Goal: Transaction & Acquisition: Download file/media

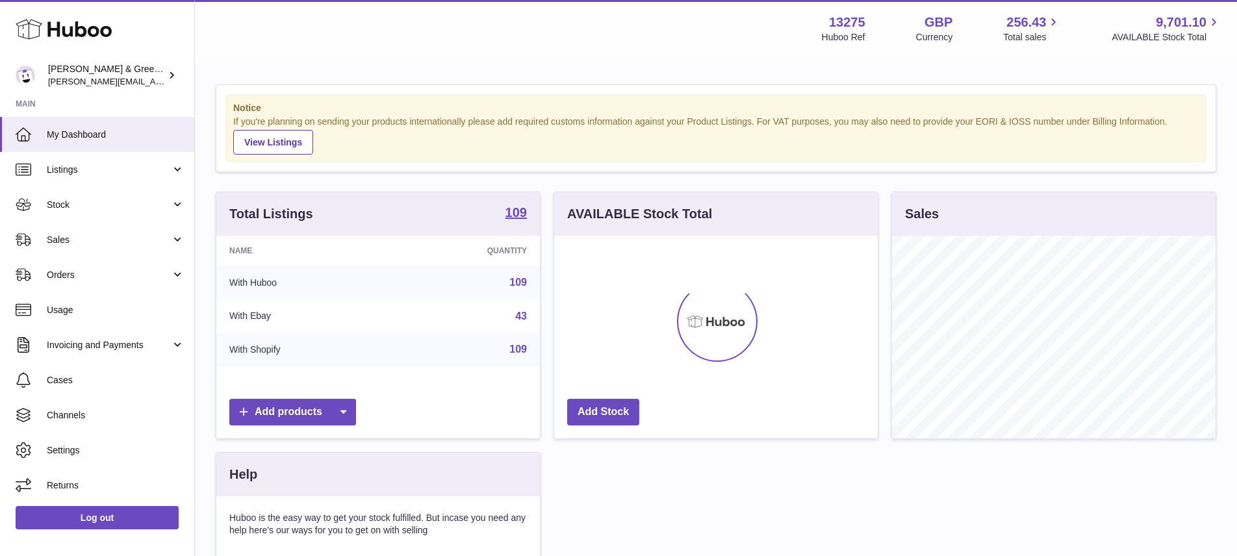
scroll to position [203, 324]
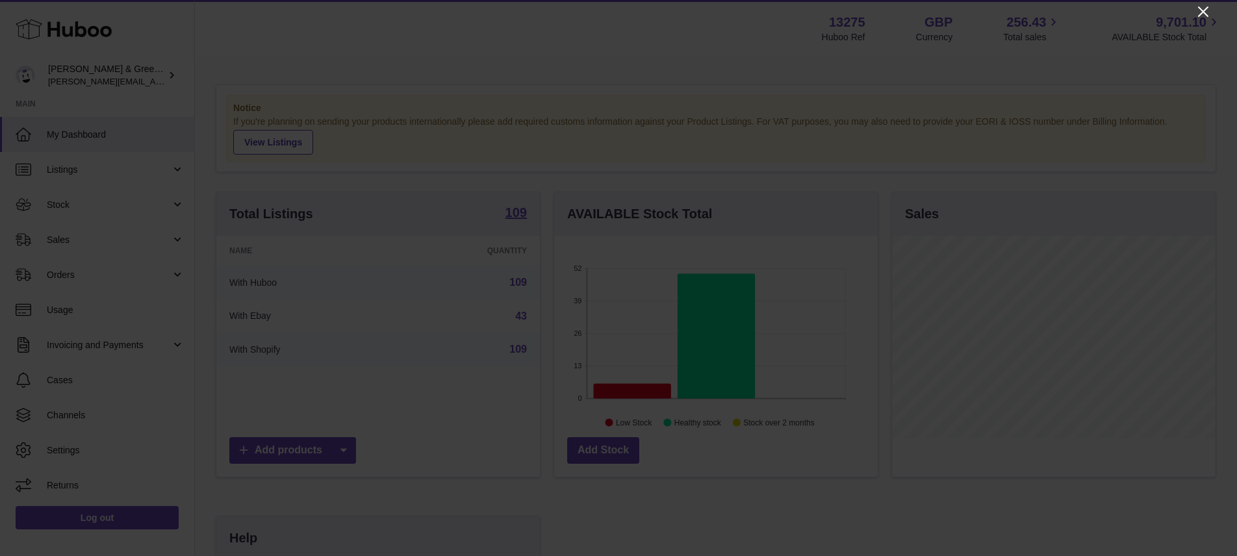
click at [1204, 14] on icon "Close" at bounding box center [1204, 12] width 16 height 16
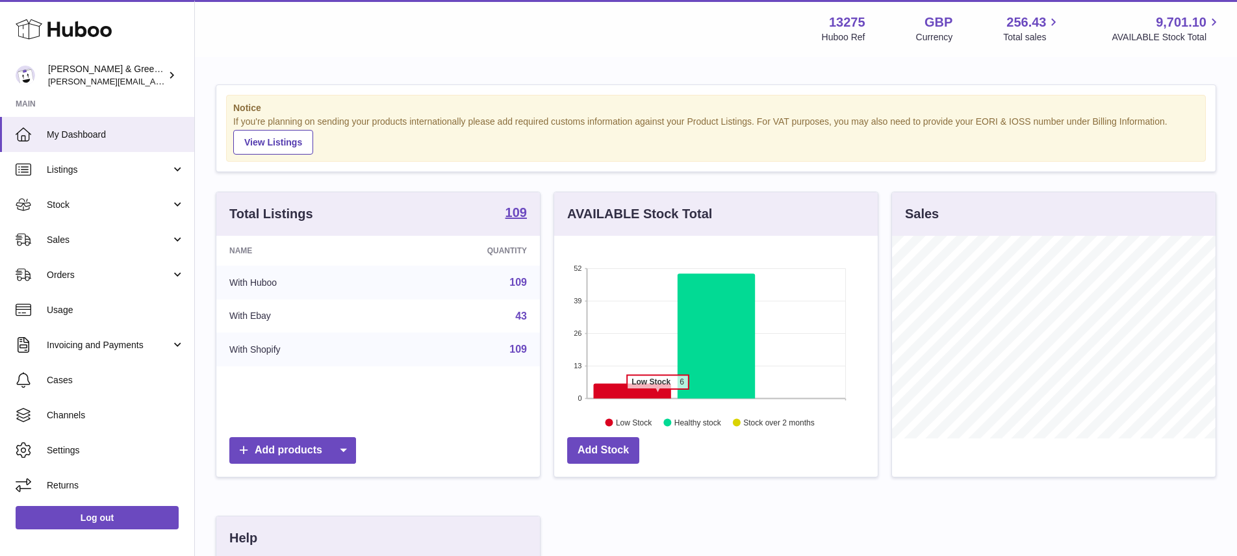
click at [658, 396] on icon at bounding box center [631, 390] width 77 height 15
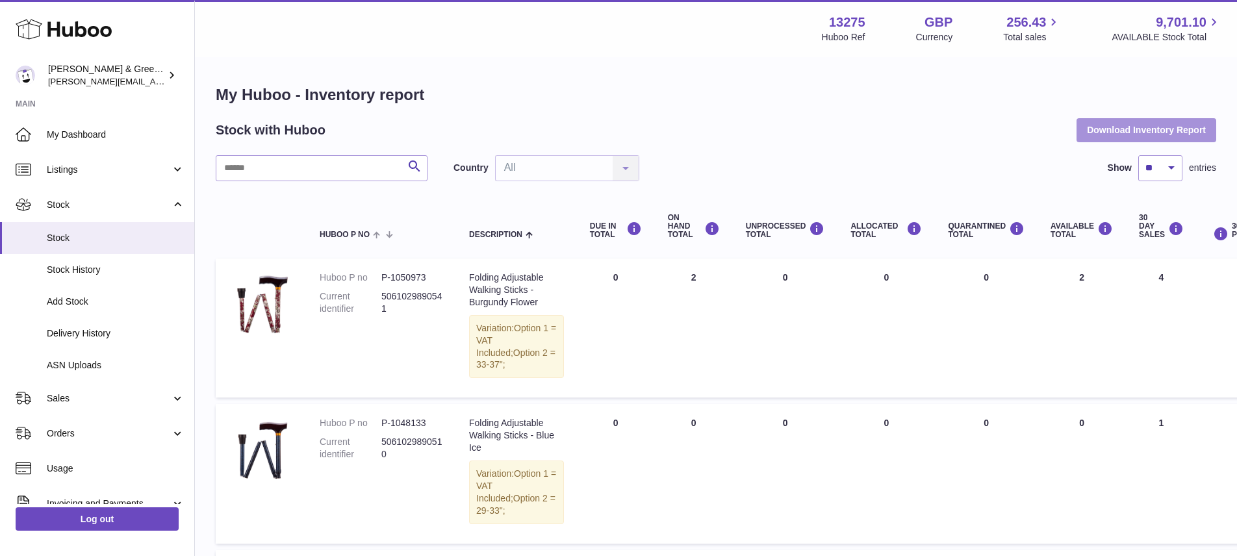
click at [1171, 132] on button "Download Inventory Report" at bounding box center [1147, 129] width 140 height 23
